Goal: Information Seeking & Learning: Learn about a topic

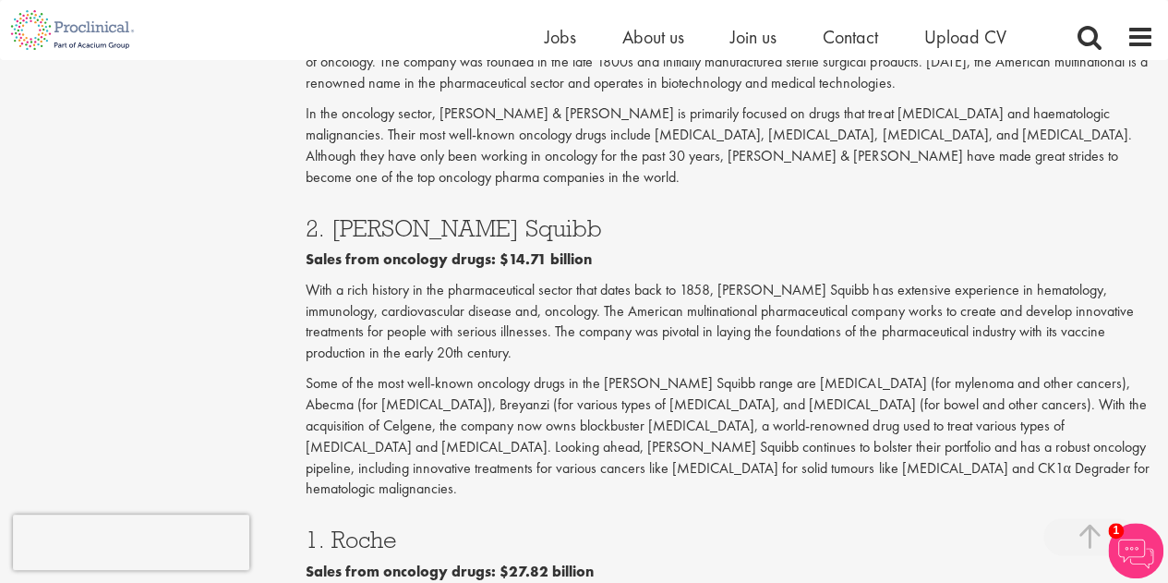
scroll to position [3185, 0]
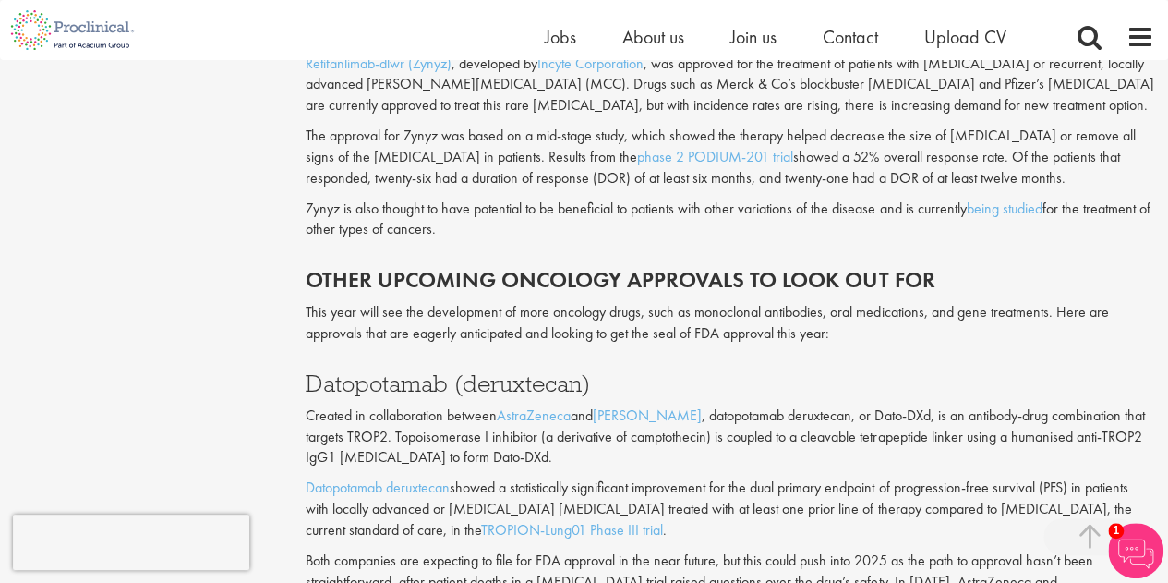
scroll to position [2702, 0]
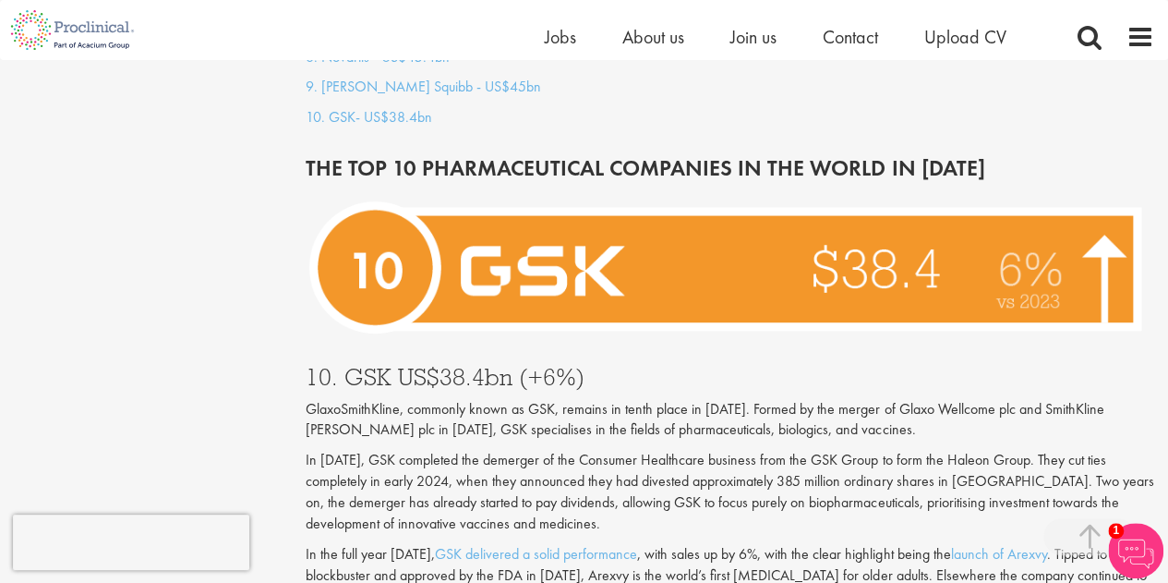
scroll to position [1931, 0]
